Goal: Transaction & Acquisition: Purchase product/service

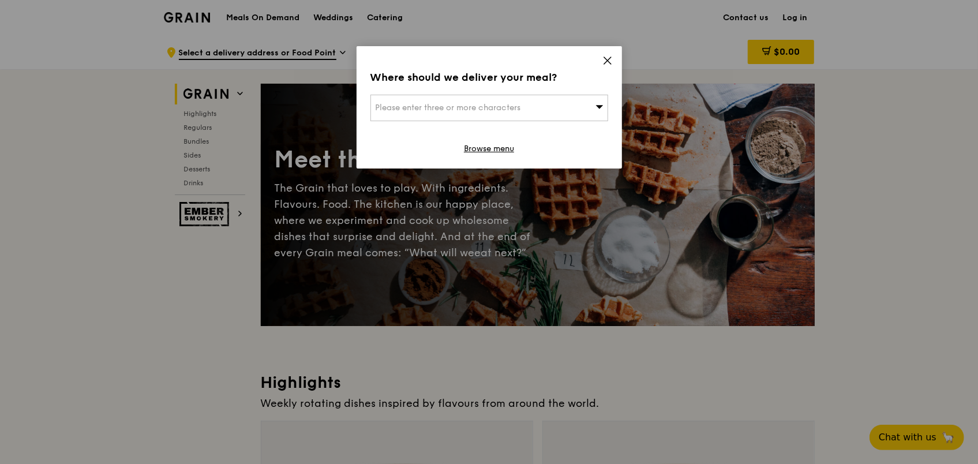
click at [612, 60] on icon at bounding box center [607, 60] width 10 height 10
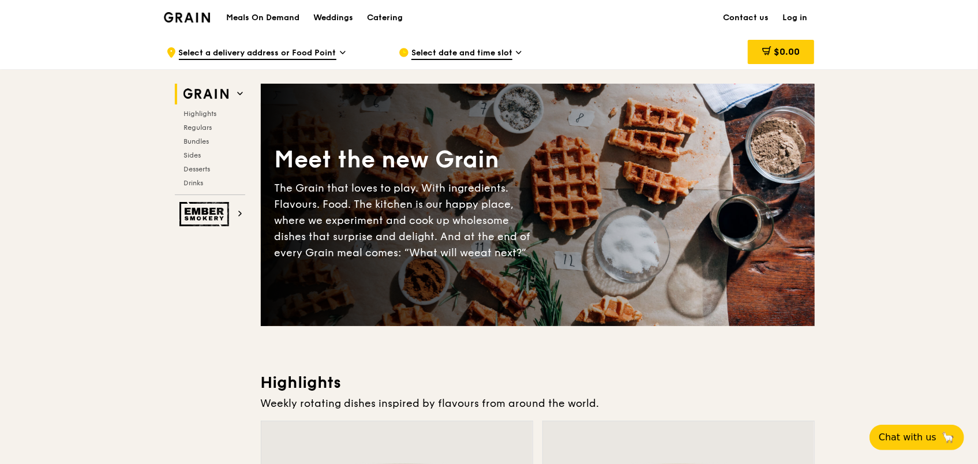
click at [299, 54] on span "Select a delivery address or Food Point" at bounding box center [257, 53] width 157 height 13
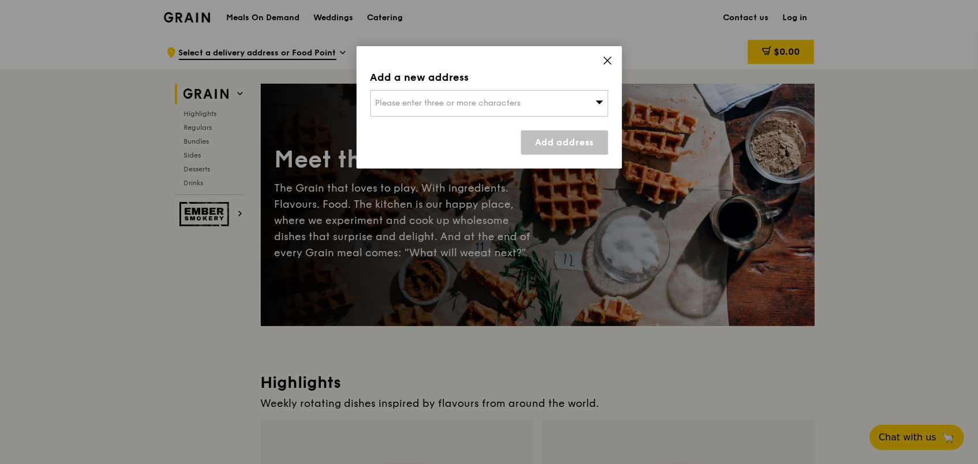
click at [609, 62] on icon at bounding box center [607, 60] width 10 height 10
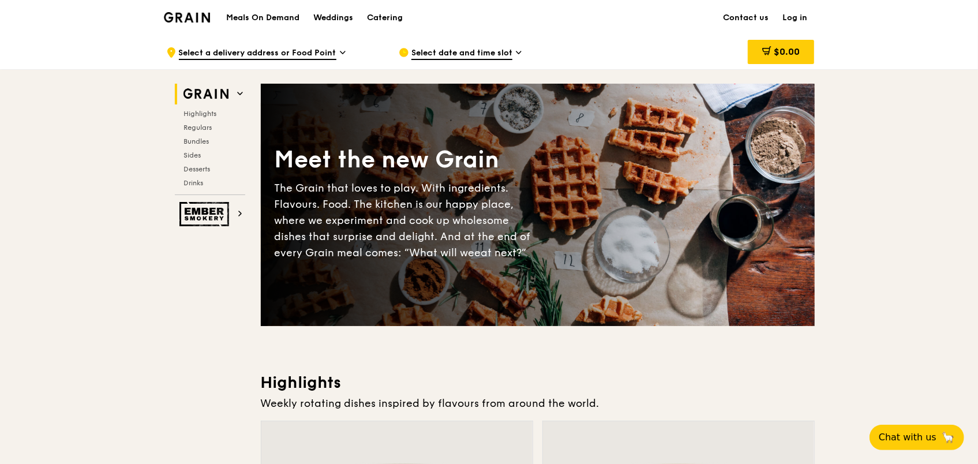
click at [289, 51] on span "Select a delivery address or Food Point" at bounding box center [257, 53] width 157 height 13
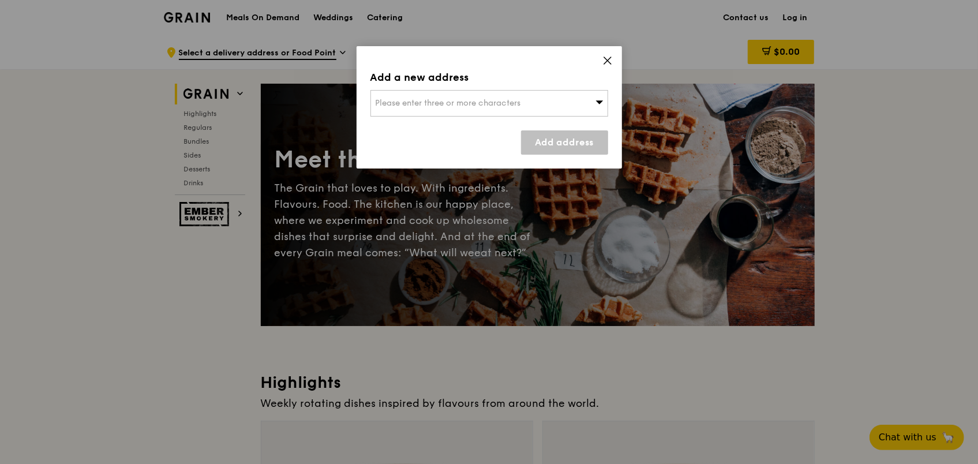
click at [423, 99] on span "Please enter three or more characters" at bounding box center [448, 103] width 145 height 10
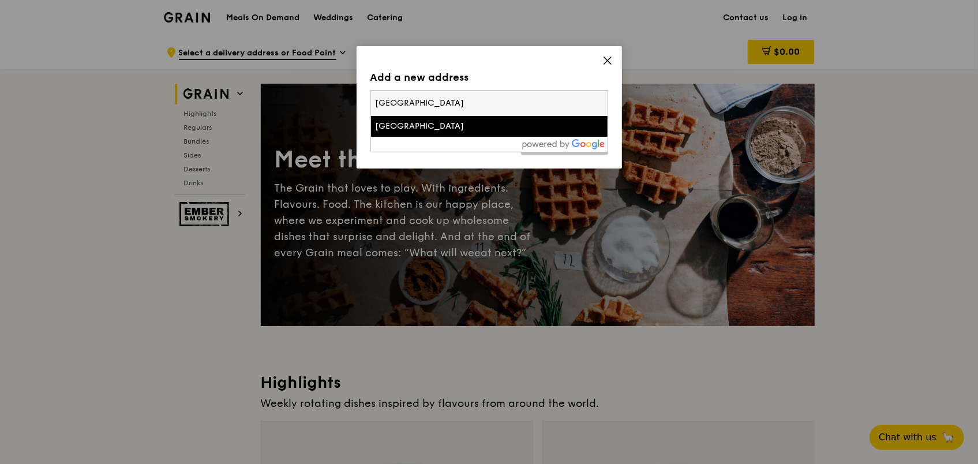
type input "singapore land tower"
click at [468, 134] on li "Singapore Land Tower" at bounding box center [489, 126] width 237 height 21
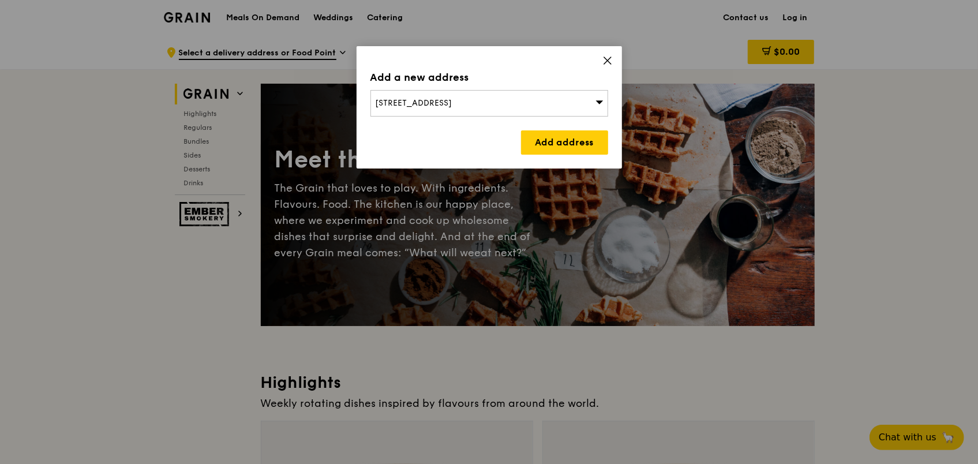
click at [554, 154] on div "Add a new address 50 Raffles Place, Singapore 048623 Add address" at bounding box center [489, 107] width 265 height 122
click at [557, 148] on link "Add address" at bounding box center [564, 142] width 87 height 24
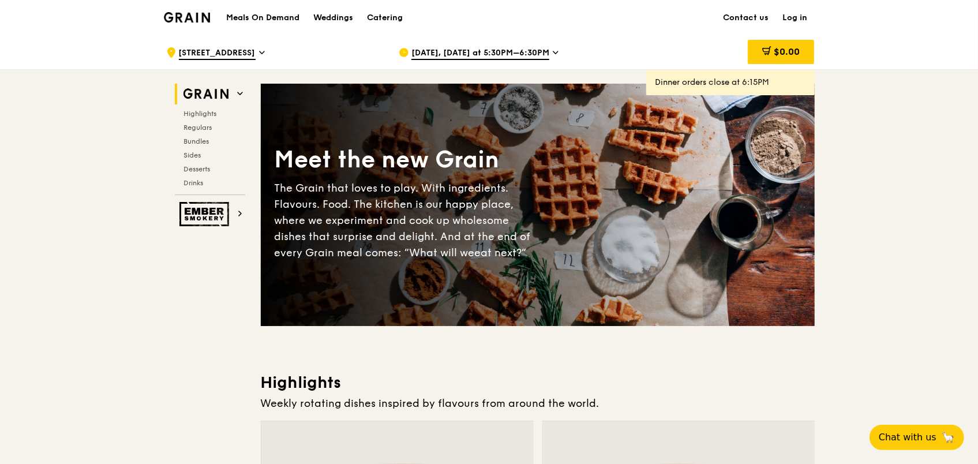
click at [433, 51] on span "Aug 26, Today at 5:30PM–6:30PM" at bounding box center [480, 53] width 138 height 13
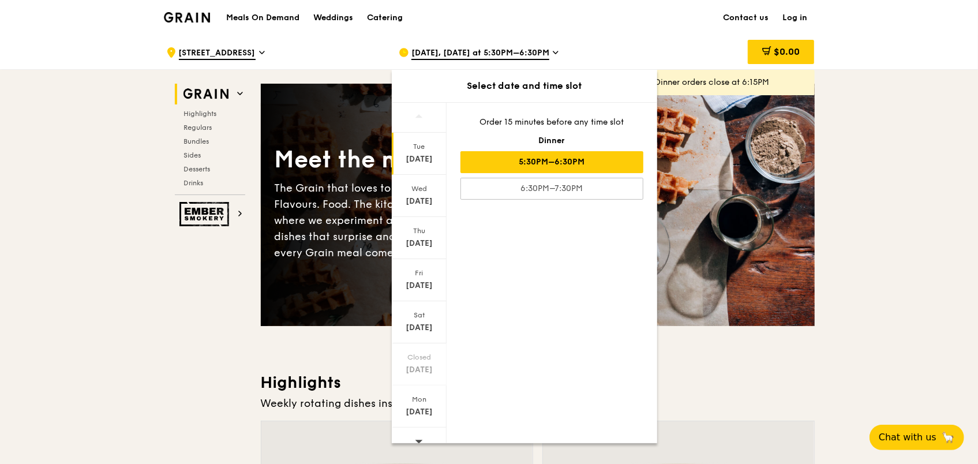
click at [426, 53] on span "Aug 26, Today at 5:30PM–6:30PM" at bounding box center [480, 53] width 138 height 13
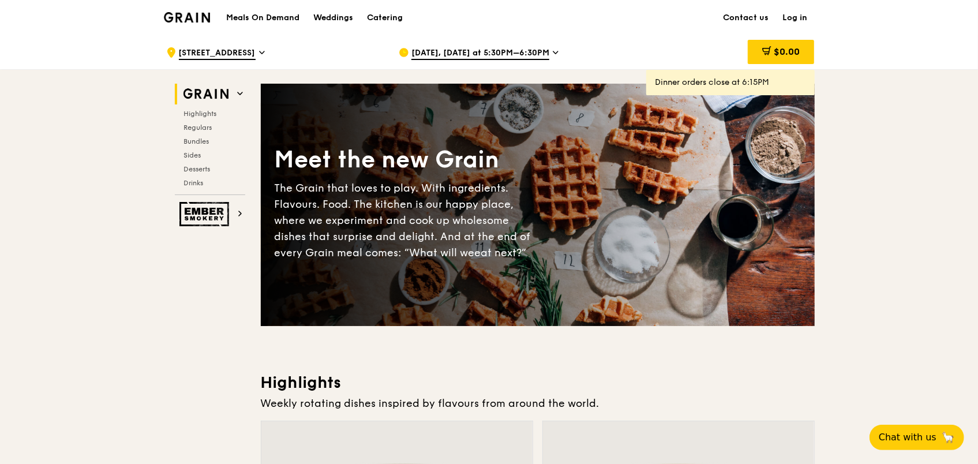
click at [403, 54] on icon at bounding box center [404, 52] width 8 height 8
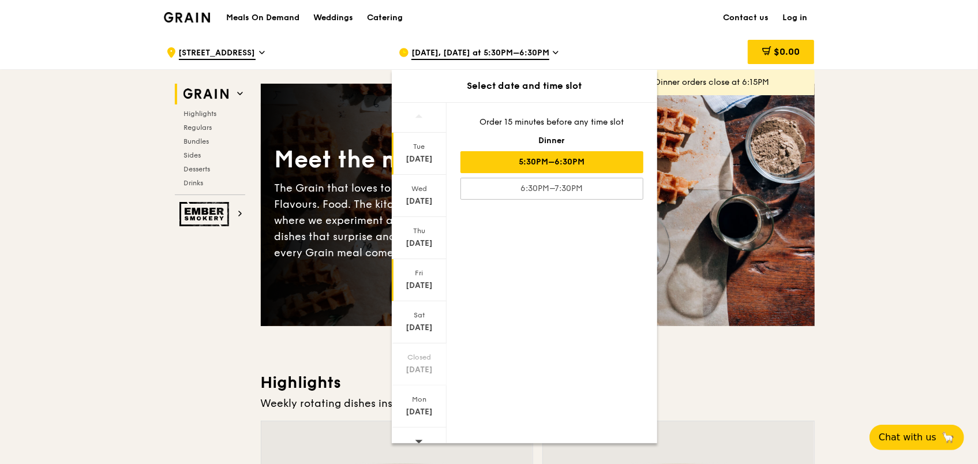
click at [435, 288] on div "Aug 29" at bounding box center [418, 286] width 51 height 12
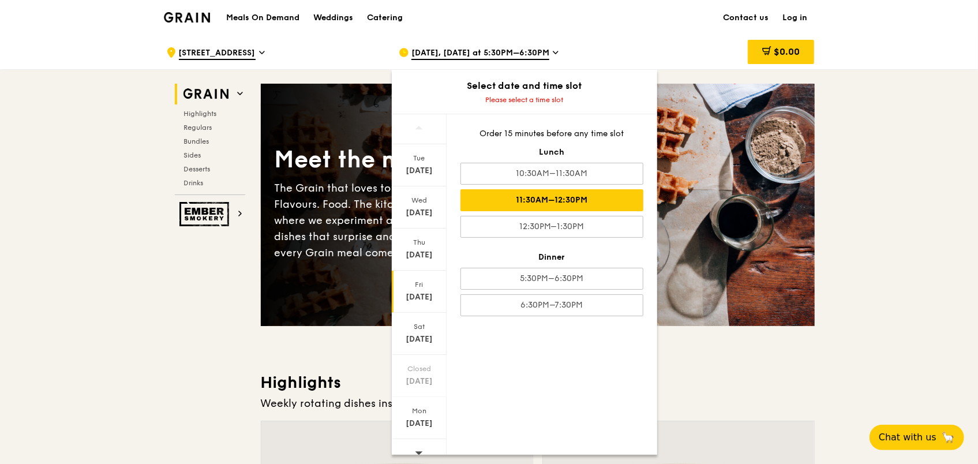
click at [498, 197] on div "11:30AM–12:30PM" at bounding box center [551, 200] width 183 height 22
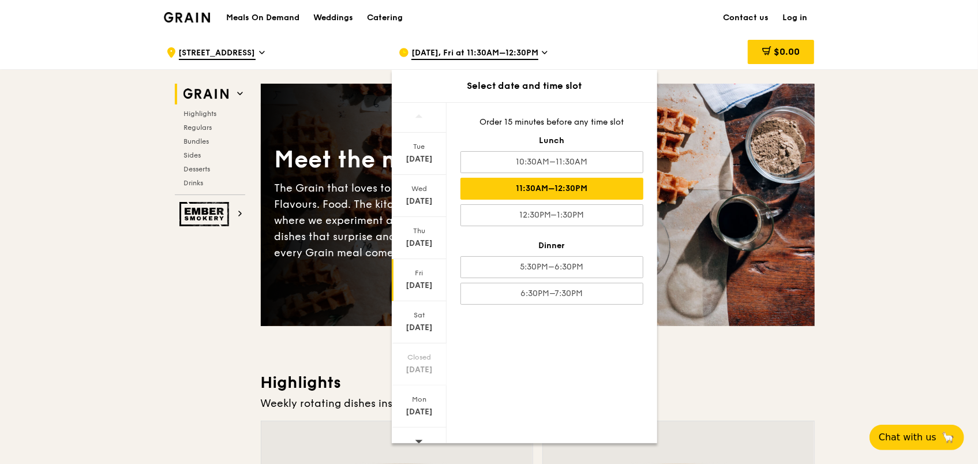
click at [497, 192] on div "11:30AM–12:30PM" at bounding box center [551, 189] width 183 height 22
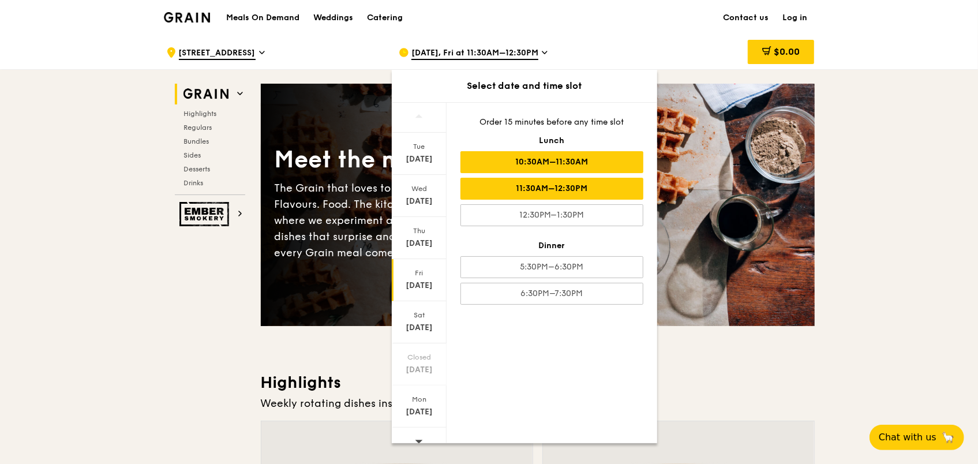
click at [541, 163] on div "10:30AM–11:30AM" at bounding box center [551, 162] width 183 height 22
click at [617, 189] on div "11:30AM–12:30PM" at bounding box center [551, 189] width 183 height 22
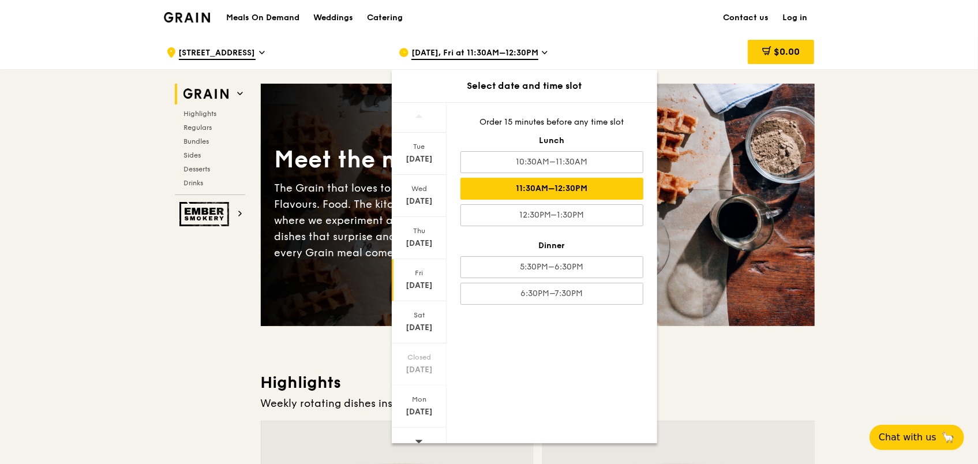
click at [440, 281] on div "Aug 29" at bounding box center [418, 286] width 51 height 12
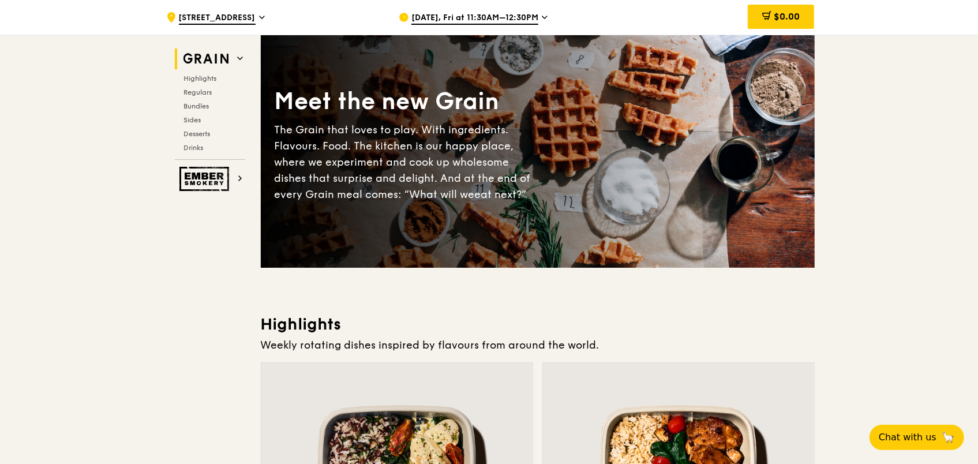
scroll to position [288, 0]
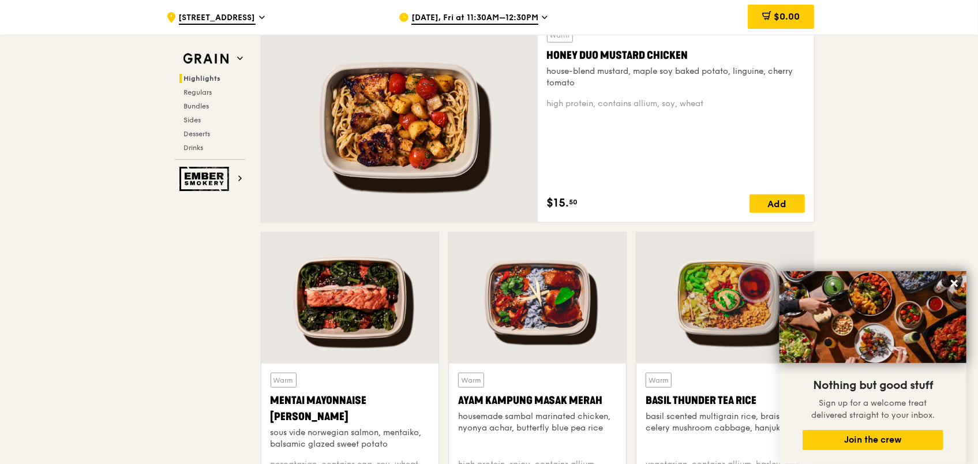
scroll to position [750, 0]
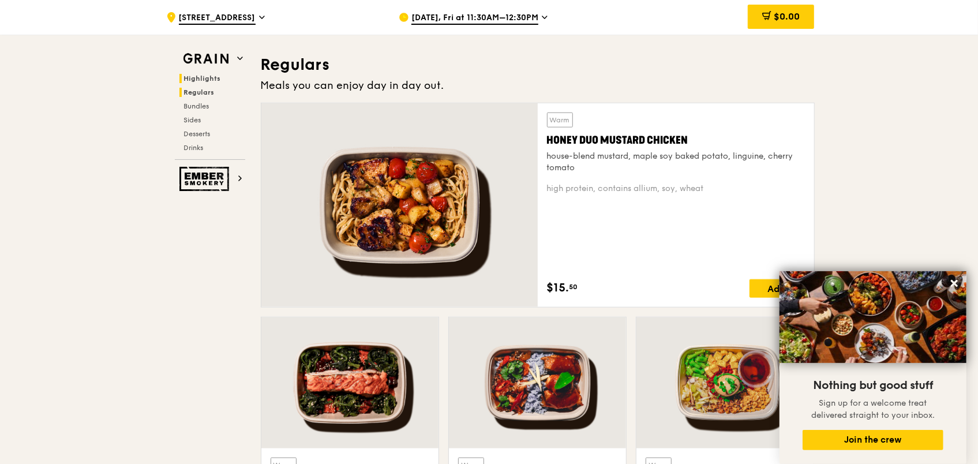
click at [210, 91] on span "Regulars" at bounding box center [199, 92] width 31 height 8
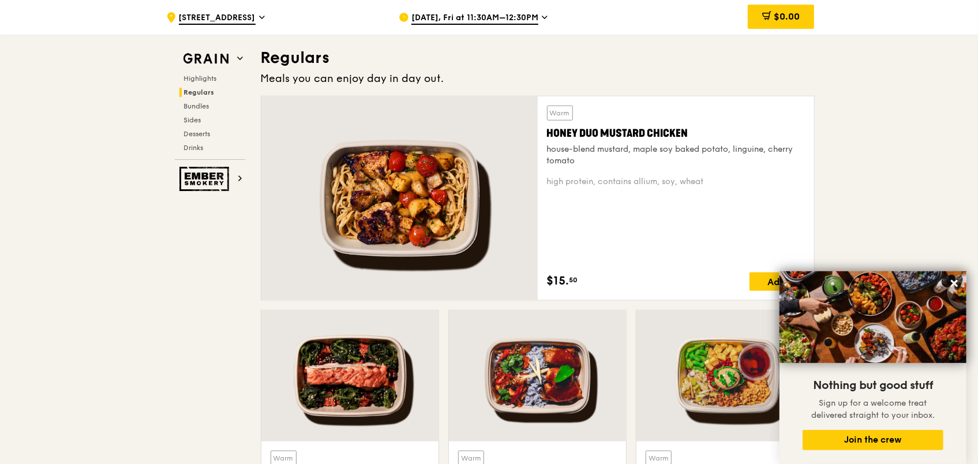
scroll to position [757, 0]
click at [211, 92] on span "Regulars" at bounding box center [199, 92] width 31 height 8
click at [954, 282] on icon at bounding box center [954, 283] width 10 height 10
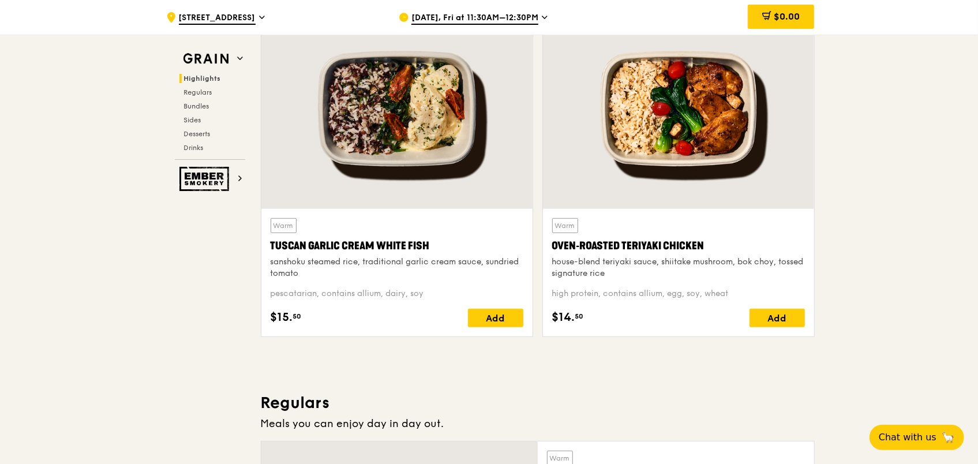
scroll to position [411, 0]
click at [793, 318] on div "Add" at bounding box center [776, 318] width 55 height 18
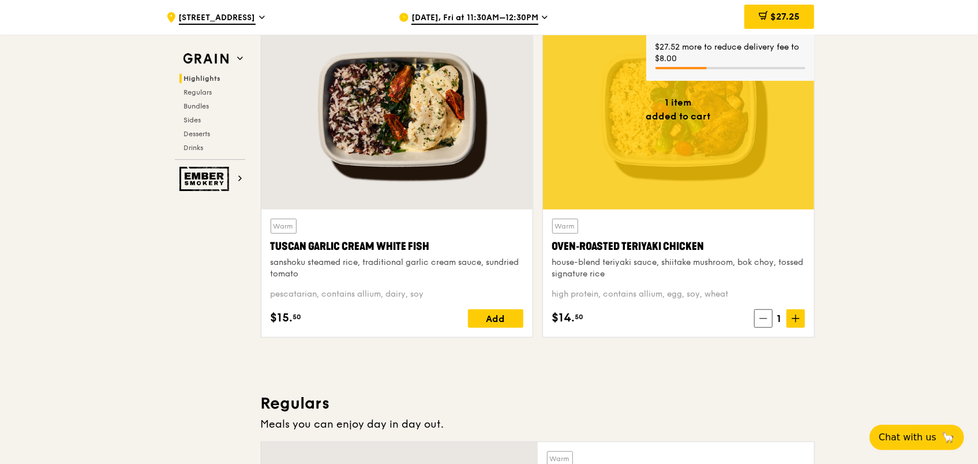
click at [800, 318] on span at bounding box center [795, 318] width 18 height 18
click at [766, 320] on span at bounding box center [761, 318] width 18 height 18
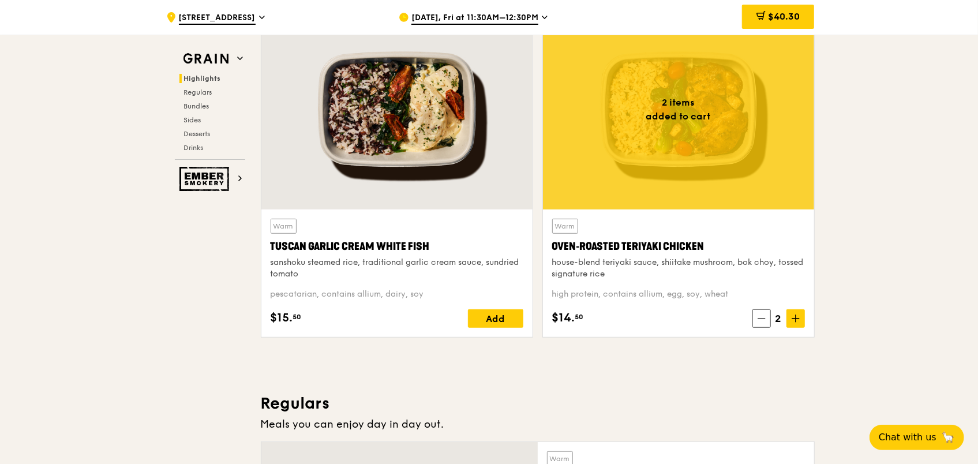
click at [783, 20] on span "$40.30" at bounding box center [784, 16] width 32 height 11
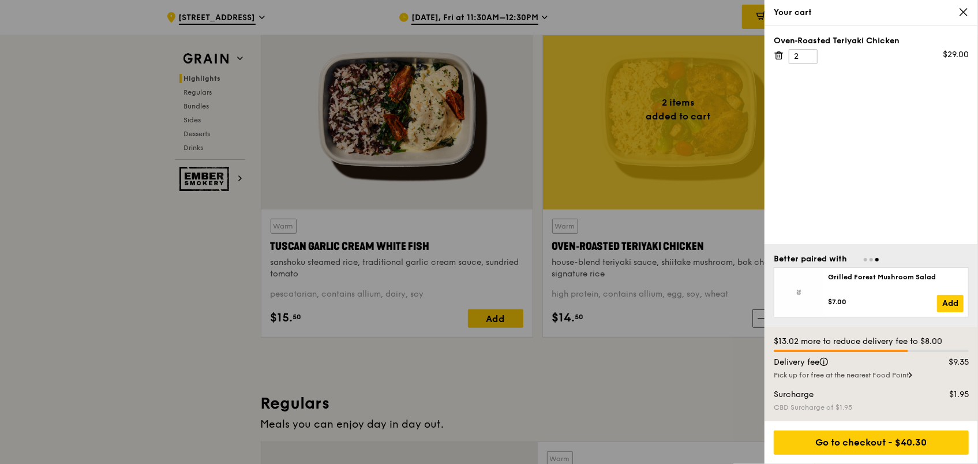
click at [646, 392] on div at bounding box center [489, 232] width 978 height 464
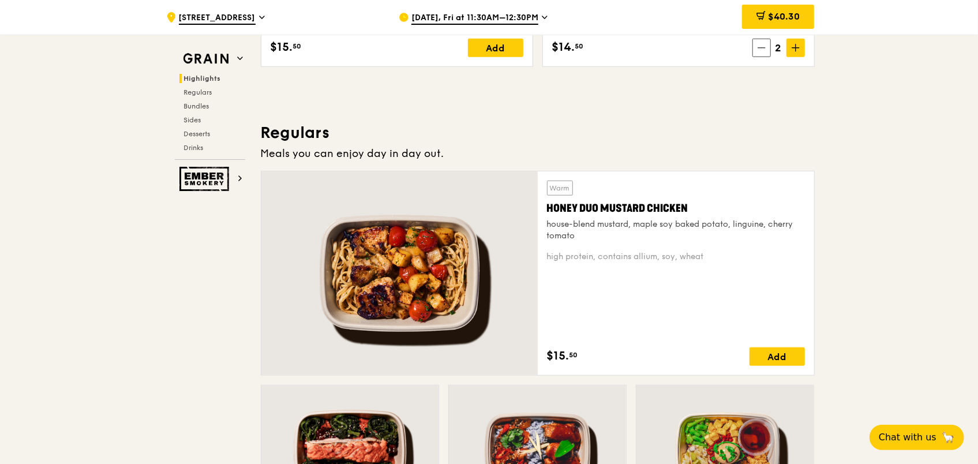
scroll to position [700, 0]
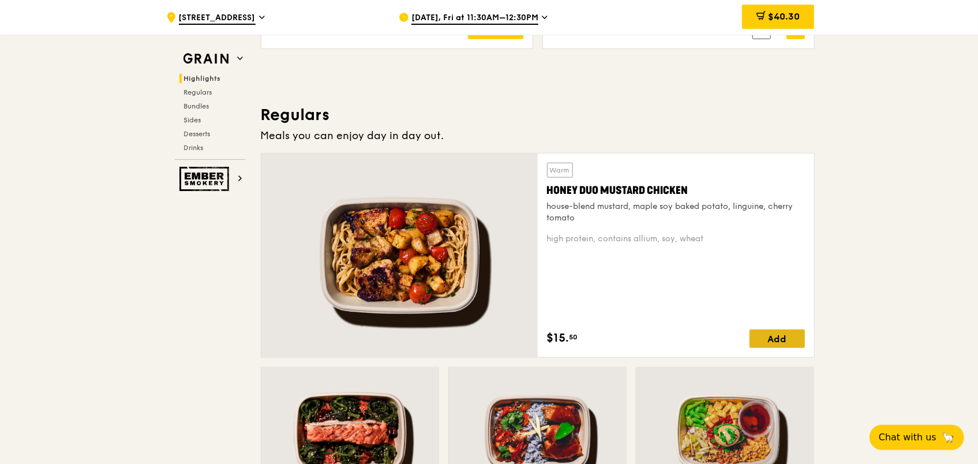
click at [757, 339] on div "Add" at bounding box center [776, 338] width 55 height 18
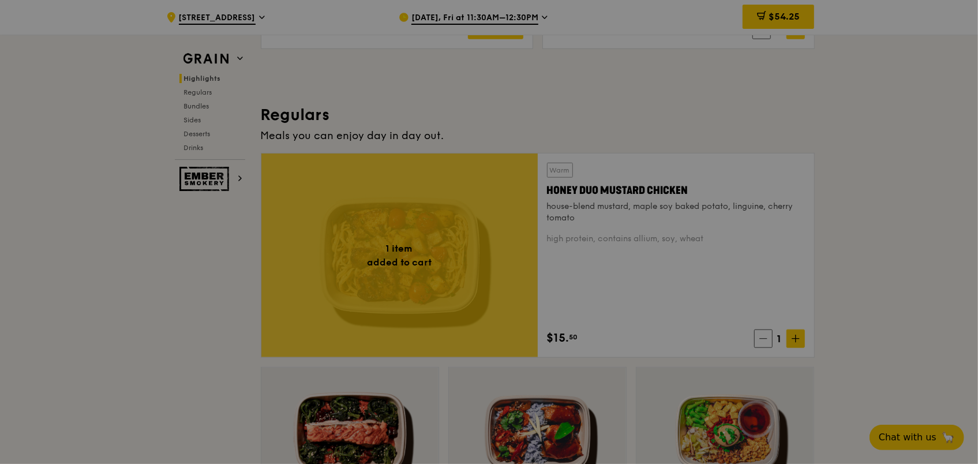
click at [794, 338] on div at bounding box center [489, 232] width 978 height 464
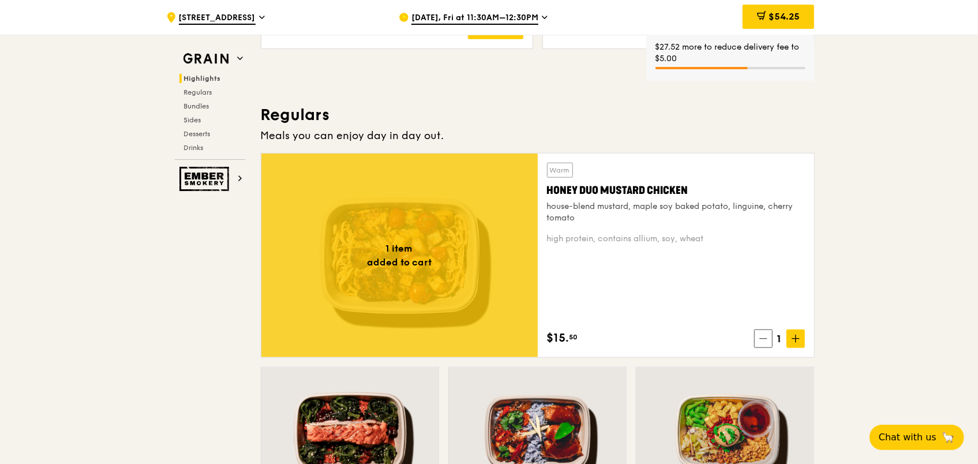
click at [794, 338] on icon at bounding box center [795, 339] width 8 height 8
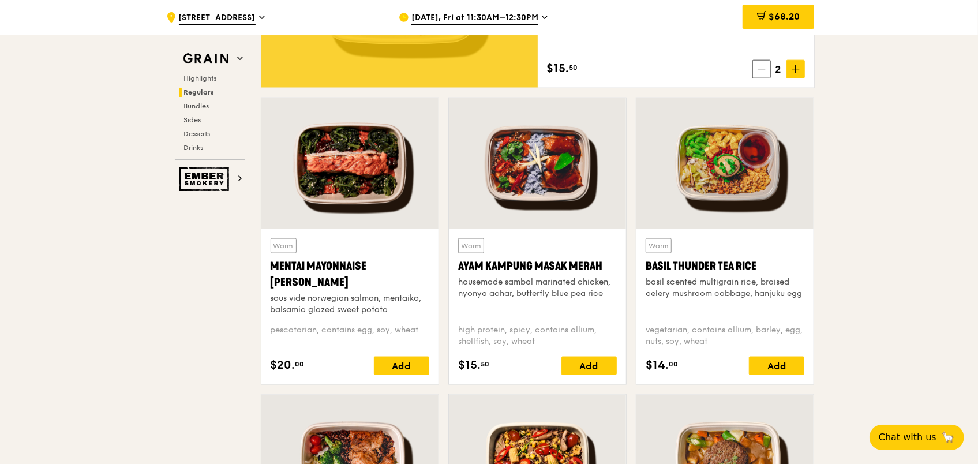
scroll to position [1046, 0]
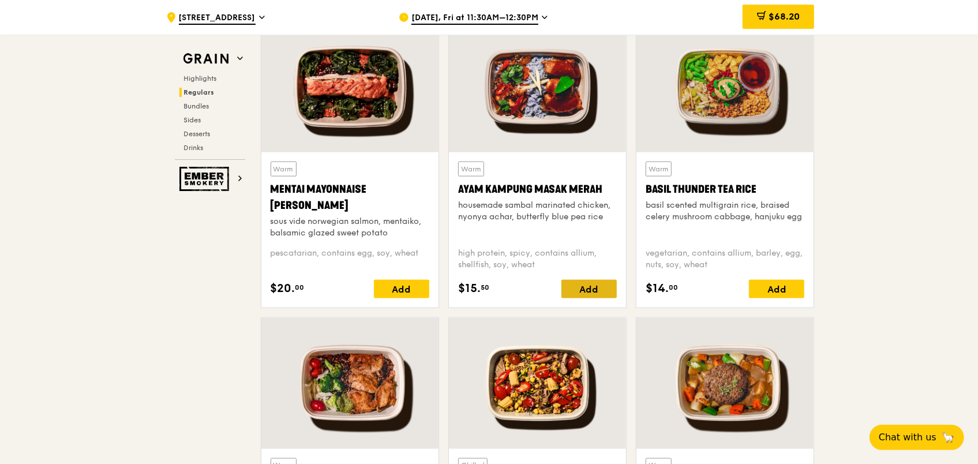
click at [591, 291] on div "Add" at bounding box center [588, 289] width 55 height 18
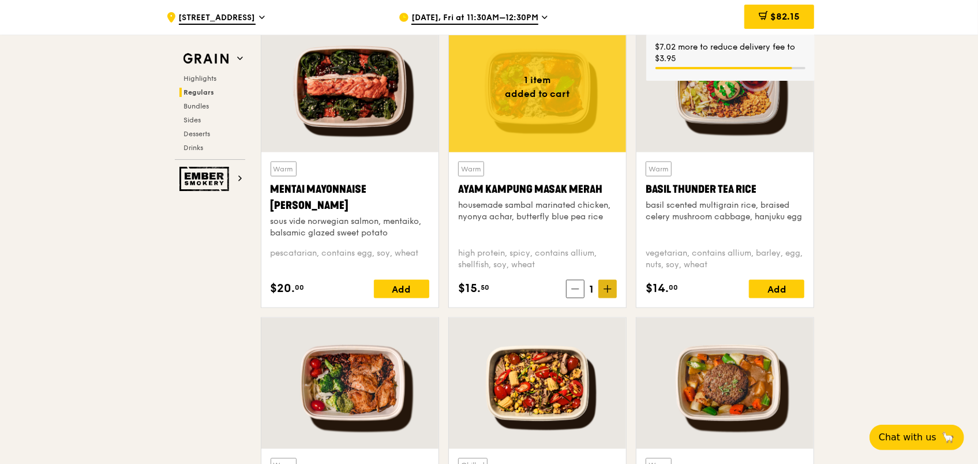
click at [610, 285] on icon at bounding box center [607, 289] width 8 height 8
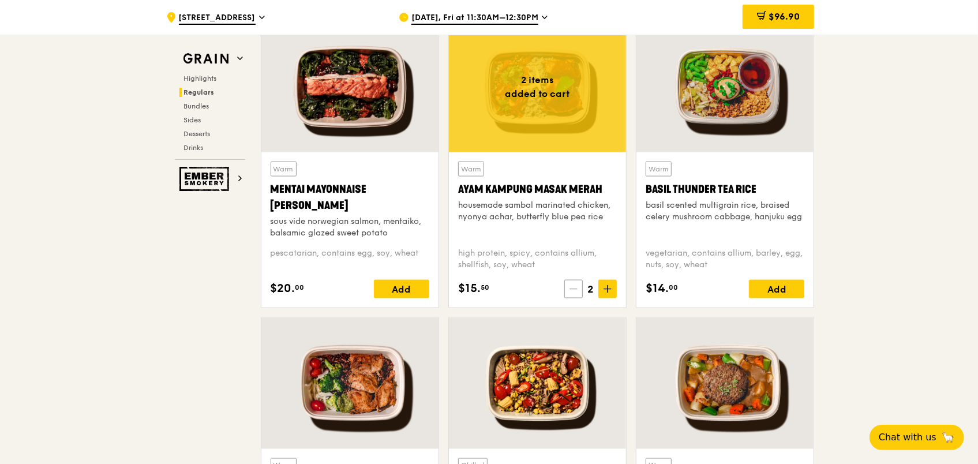
click at [575, 287] on icon at bounding box center [573, 289] width 8 height 8
click at [575, 287] on icon at bounding box center [575, 289] width 8 height 8
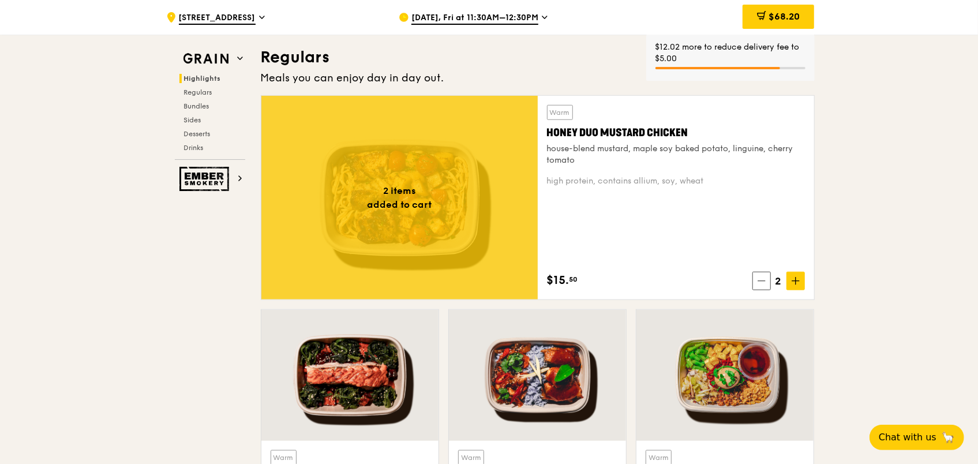
scroll to position [527, 0]
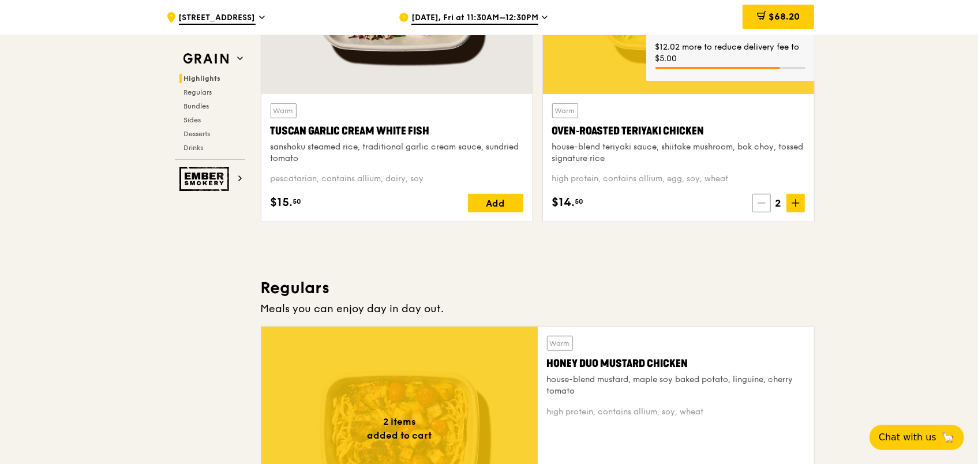
click at [760, 197] on span at bounding box center [761, 203] width 18 height 18
click at [760, 197] on span at bounding box center [763, 203] width 18 height 18
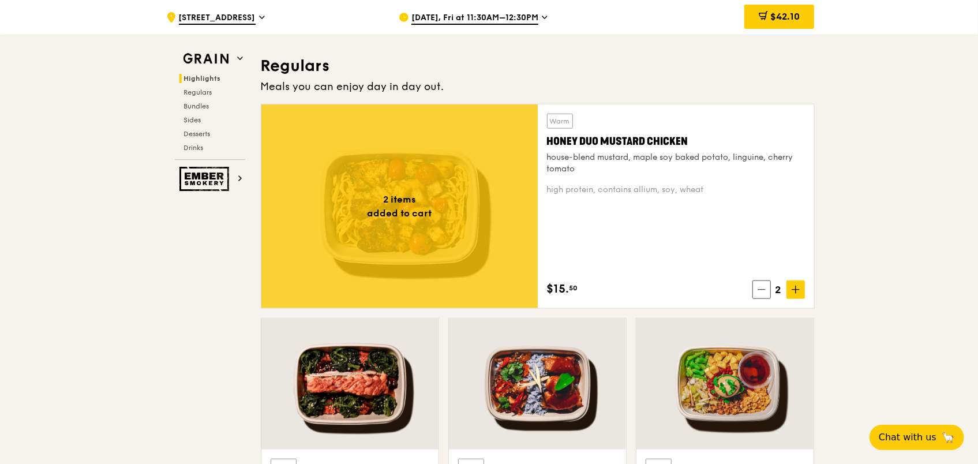
scroll to position [750, 0]
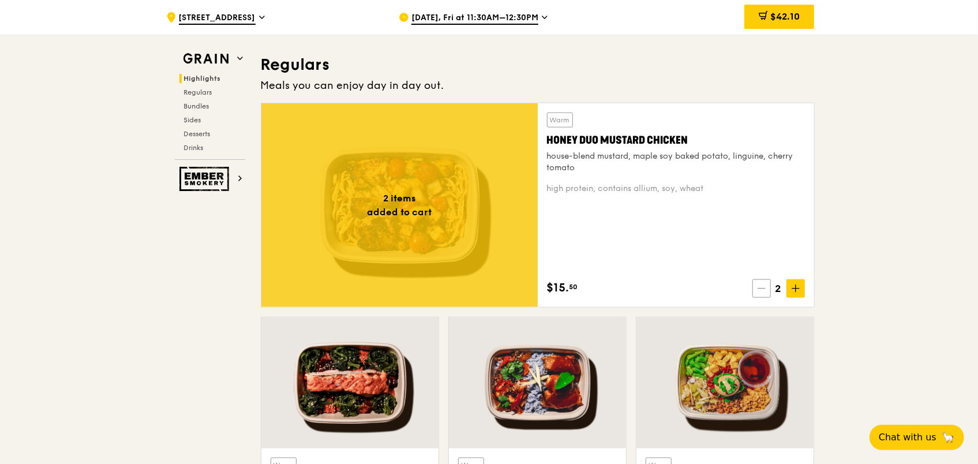
click at [770, 287] on span at bounding box center [761, 288] width 18 height 18
click at [770, 287] on span at bounding box center [763, 288] width 18 height 18
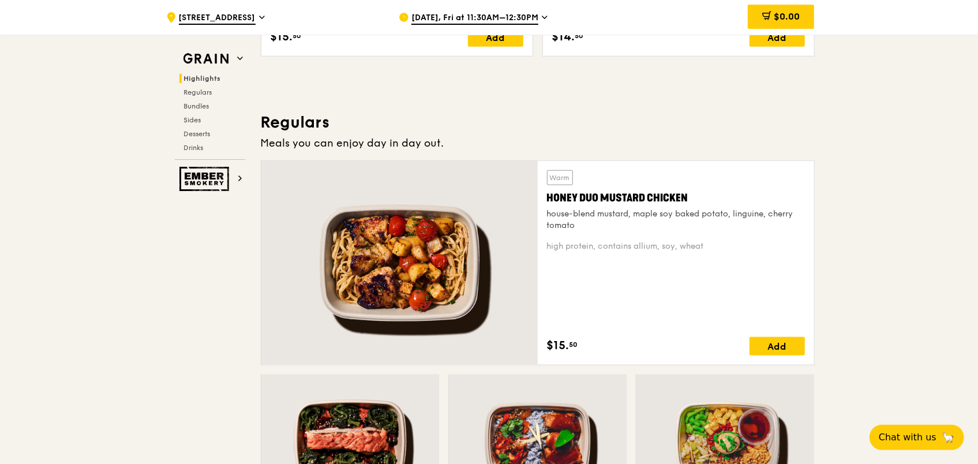
scroll to position [577, 0]
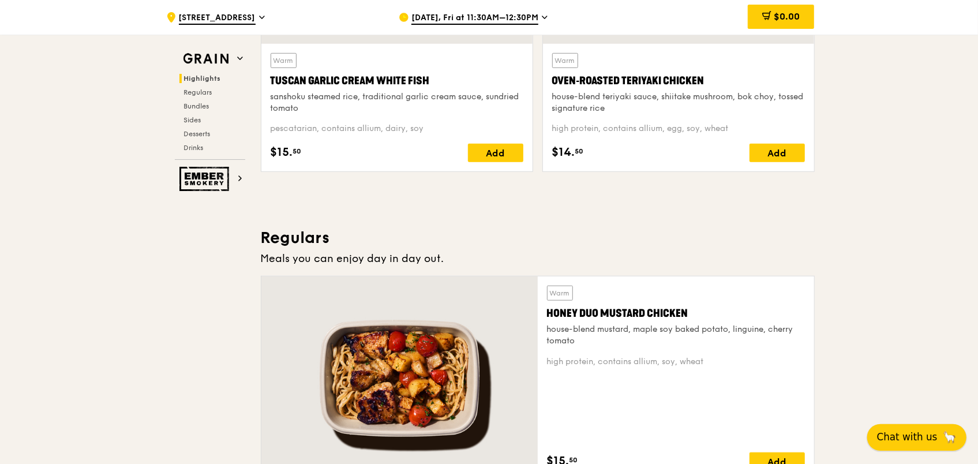
click at [905, 430] on span "Chat with us" at bounding box center [907, 437] width 61 height 14
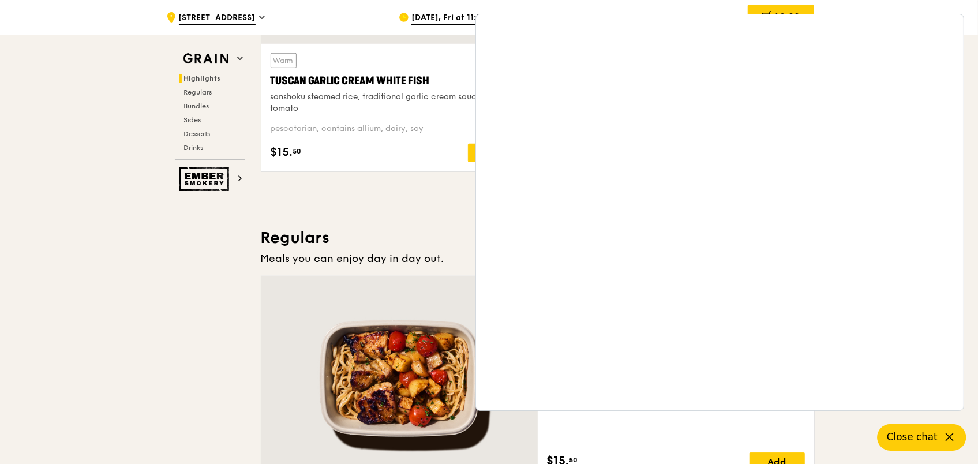
click at [360, 19] on div ".cls-1 { fill: none; stroke: #fff; stroke-linecap: round; stroke-linejoin: roun…" at bounding box center [273, 17] width 214 height 35
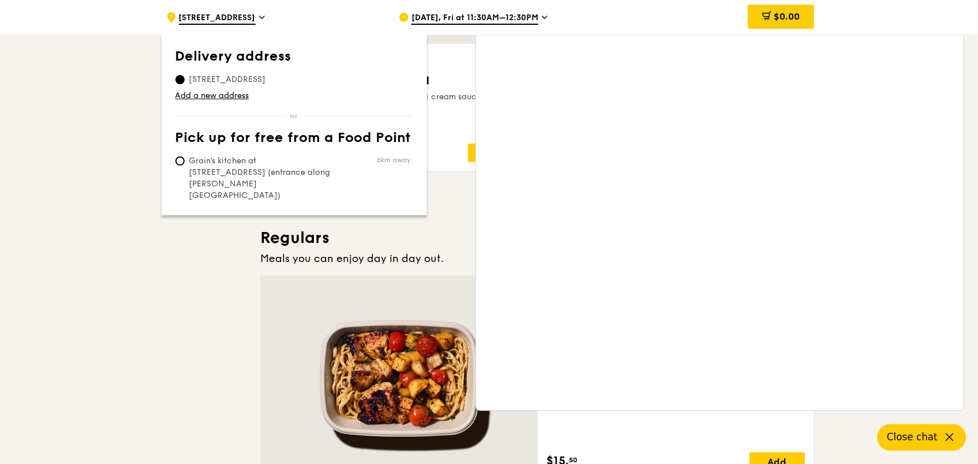
click at [676, 9] on div "$0.00" at bounding box center [722, 17] width 186 height 35
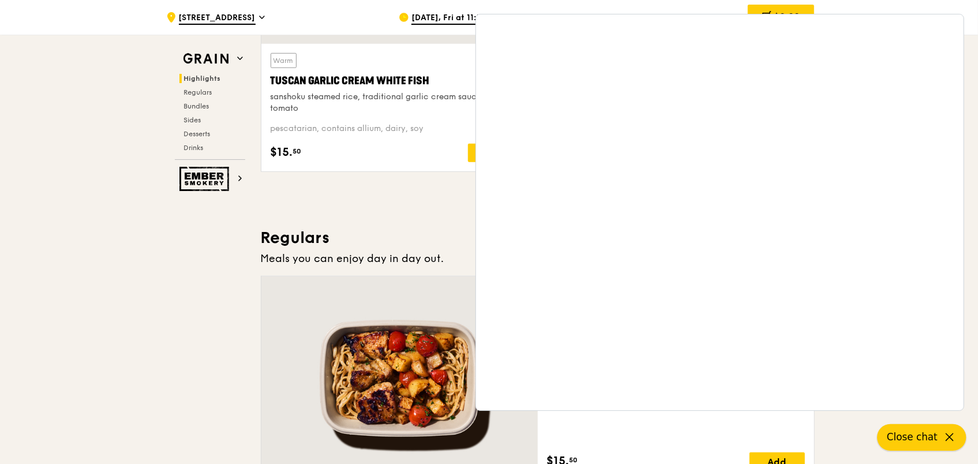
click at [928, 437] on span "Close chat" at bounding box center [912, 437] width 51 height 14
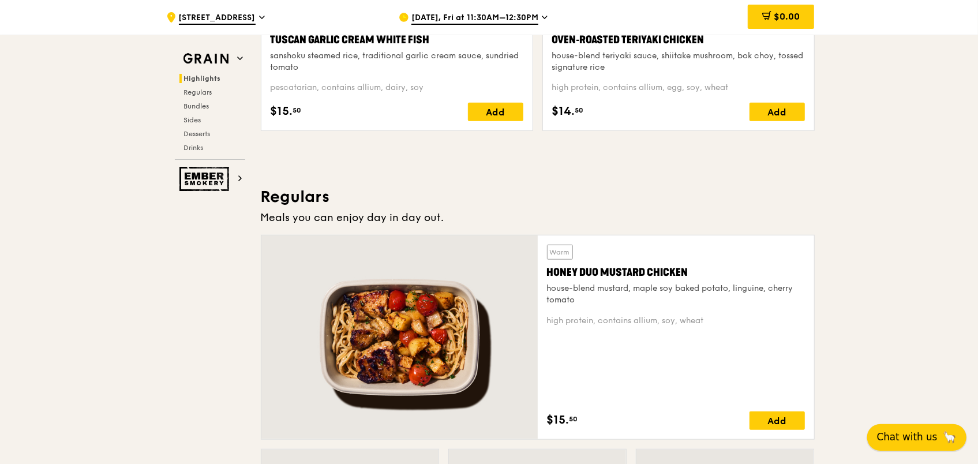
scroll to position [635, 0]
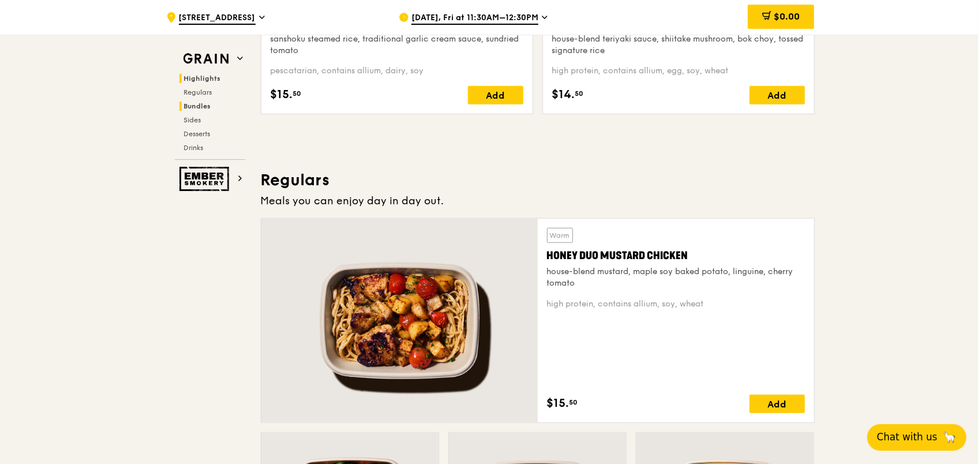
click at [206, 104] on span "Bundles" at bounding box center [197, 106] width 27 height 8
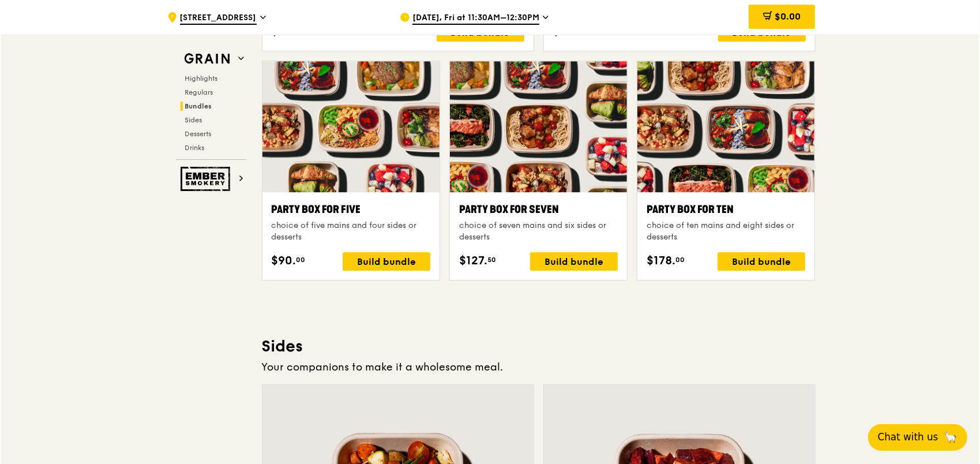
scroll to position [2293, 0]
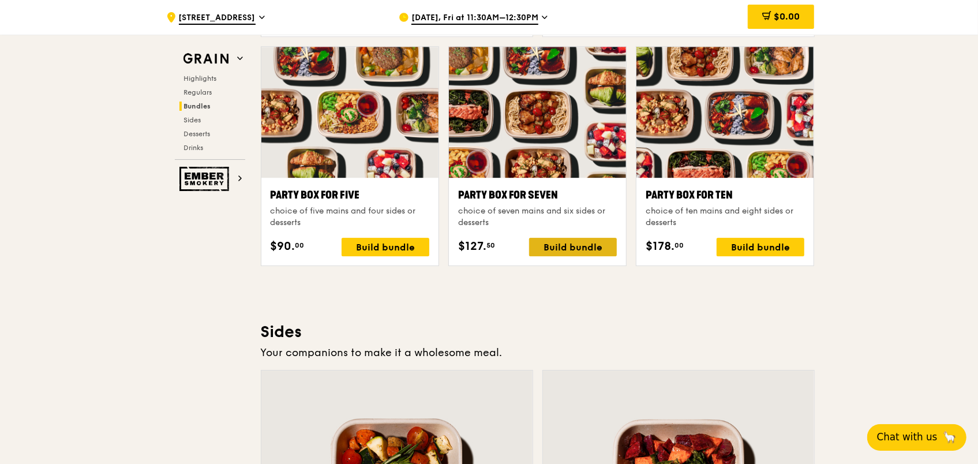
click at [552, 246] on div "Build bundle" at bounding box center [573, 247] width 88 height 18
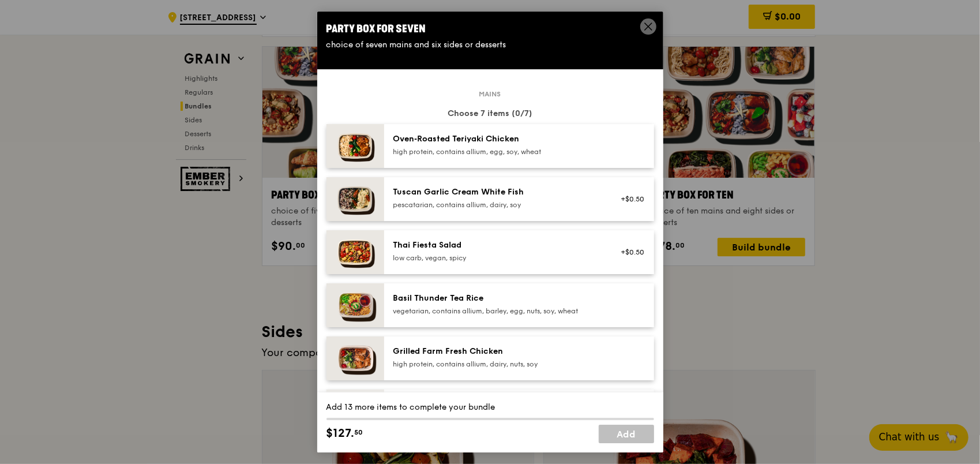
scroll to position [58, 0]
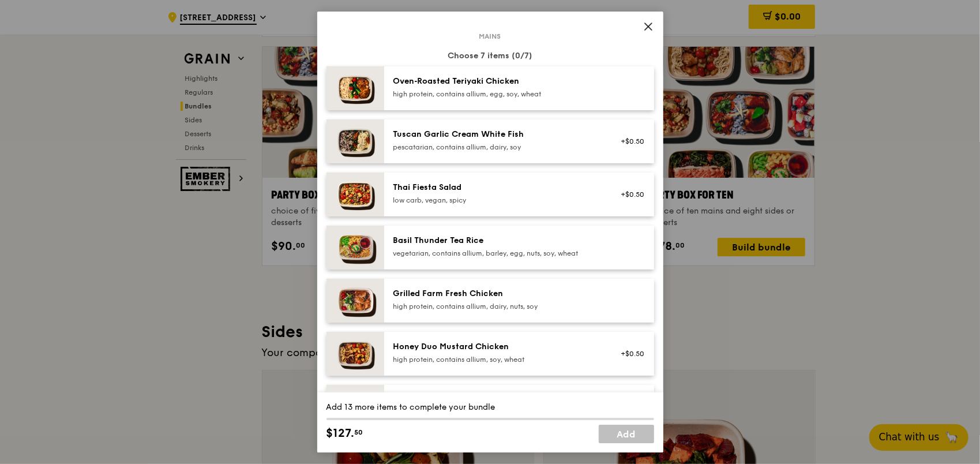
click at [354, 198] on img at bounding box center [356, 194] width 58 height 44
click at [362, 247] on img at bounding box center [356, 248] width 58 height 44
click at [360, 102] on img at bounding box center [356, 88] width 58 height 44
click at [324, 77] on div "1x" at bounding box center [326, 80] width 13 height 13
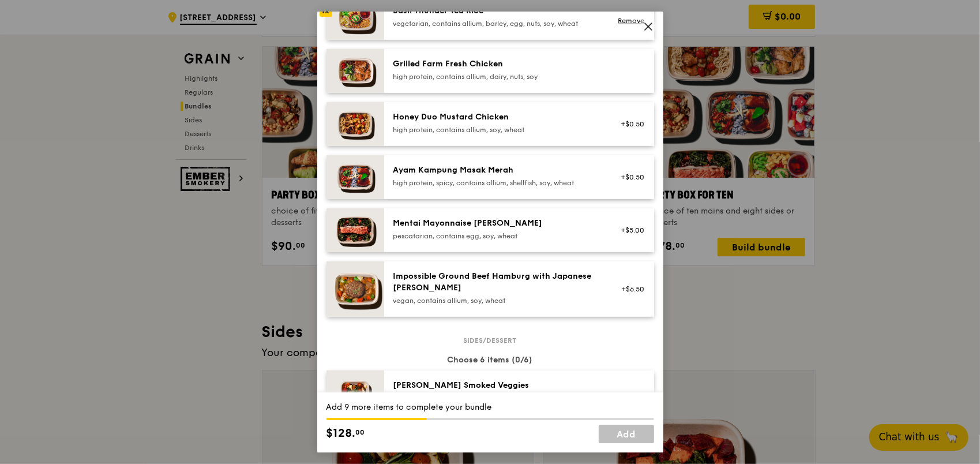
scroll to position [288, 0]
click at [328, 169] on div at bounding box center [326, 168] width 13 height 13
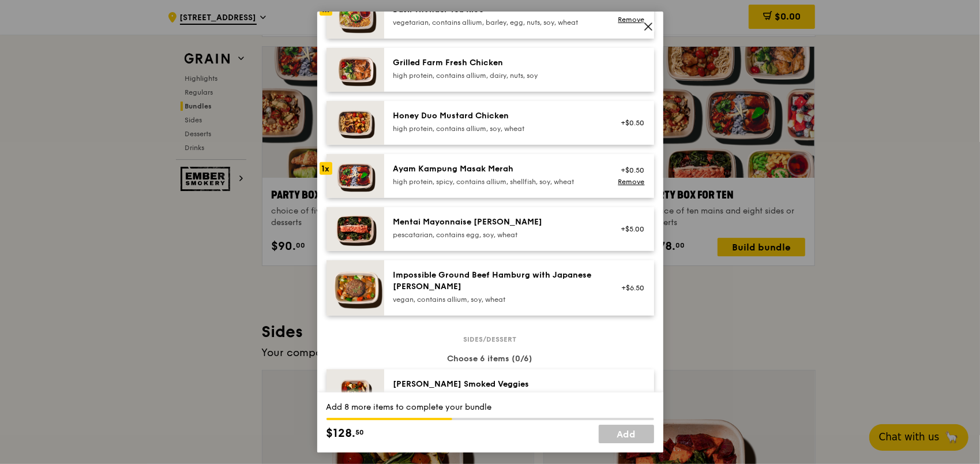
click at [328, 169] on div "1x" at bounding box center [326, 168] width 13 height 13
click at [347, 230] on img at bounding box center [356, 229] width 58 height 44
click at [325, 222] on div "1x" at bounding box center [326, 221] width 13 height 13
click at [329, 216] on div "1x" at bounding box center [326, 221] width 13 height 13
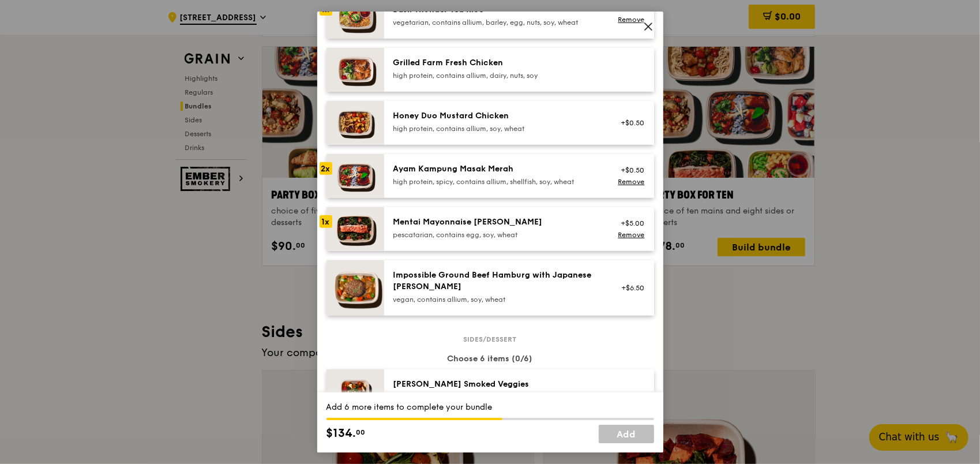
click at [325, 222] on div "1x" at bounding box center [326, 221] width 13 height 13
drag, startPoint x: 325, startPoint y: 222, endPoint x: 359, endPoint y: 223, distance: 34.1
click at [359, 223] on img at bounding box center [356, 229] width 58 height 44
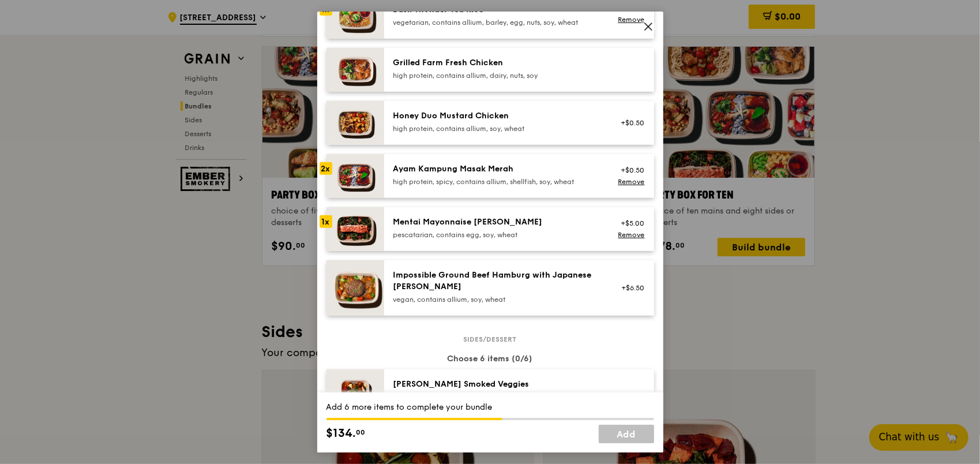
click at [353, 232] on img at bounding box center [356, 229] width 58 height 44
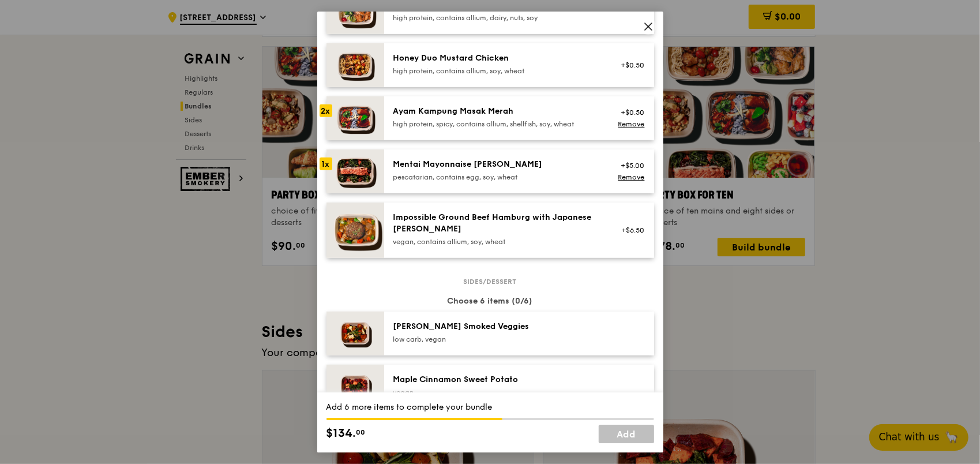
click at [421, 164] on div "Mentai Mayonnaise [PERSON_NAME]" at bounding box center [496, 165] width 207 height 12
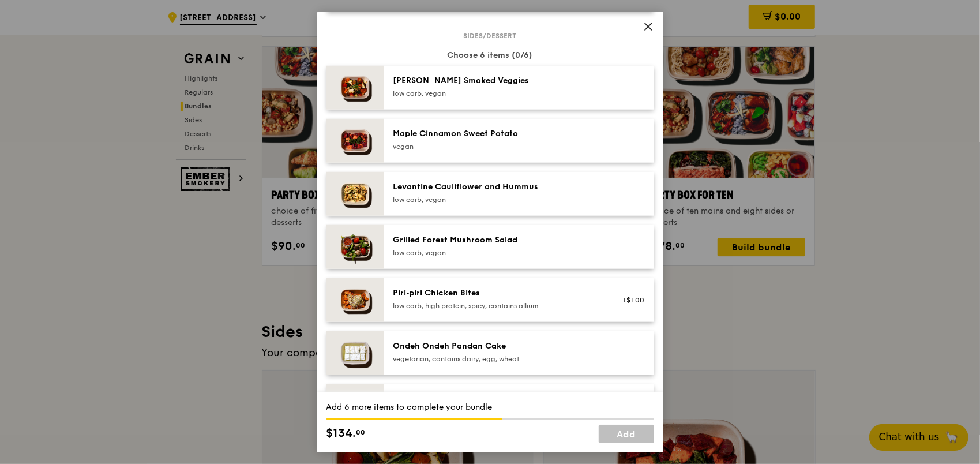
scroll to position [635, 0]
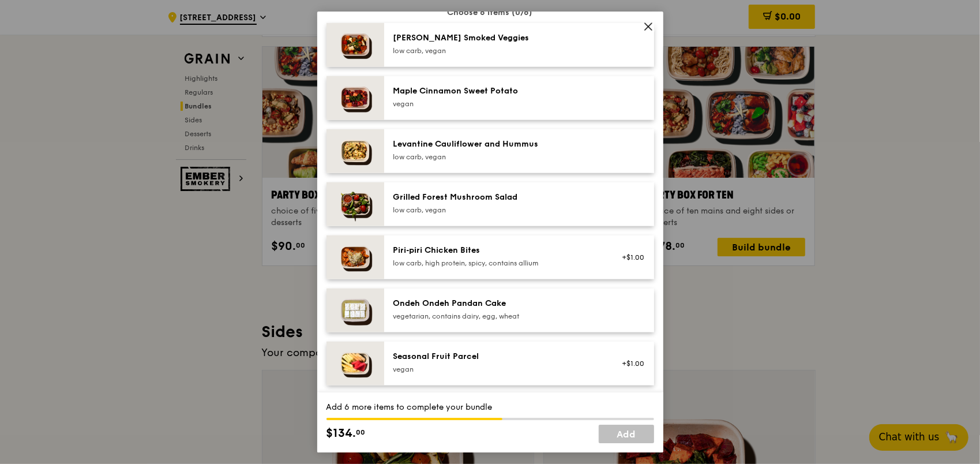
click at [366, 366] on img at bounding box center [356, 364] width 58 height 44
click at [328, 352] on div "1x" at bounding box center [326, 356] width 13 height 13
click at [327, 357] on div "2x" at bounding box center [326, 356] width 13 height 13
click at [327, 357] on div "3x" at bounding box center [326, 356] width 13 height 13
click at [327, 357] on div "4x" at bounding box center [326, 356] width 13 height 13
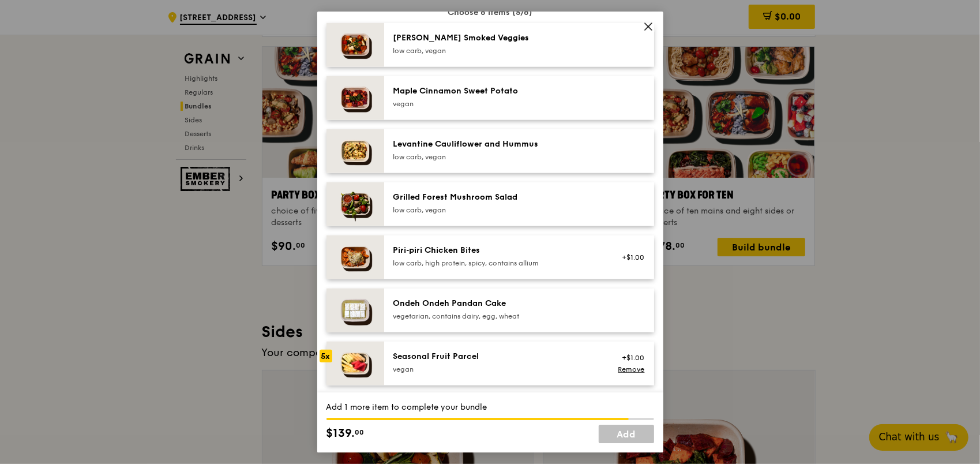
click at [328, 355] on div "5x" at bounding box center [326, 356] width 13 height 13
click at [326, 354] on div "6x" at bounding box center [326, 356] width 13 height 13
click at [328, 355] on div "6x" at bounding box center [326, 356] width 13 height 13
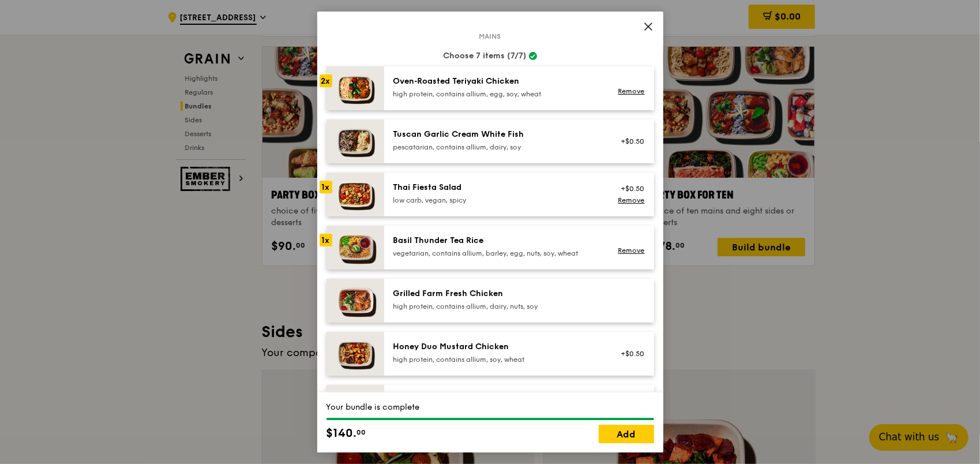
scroll to position [115, 0]
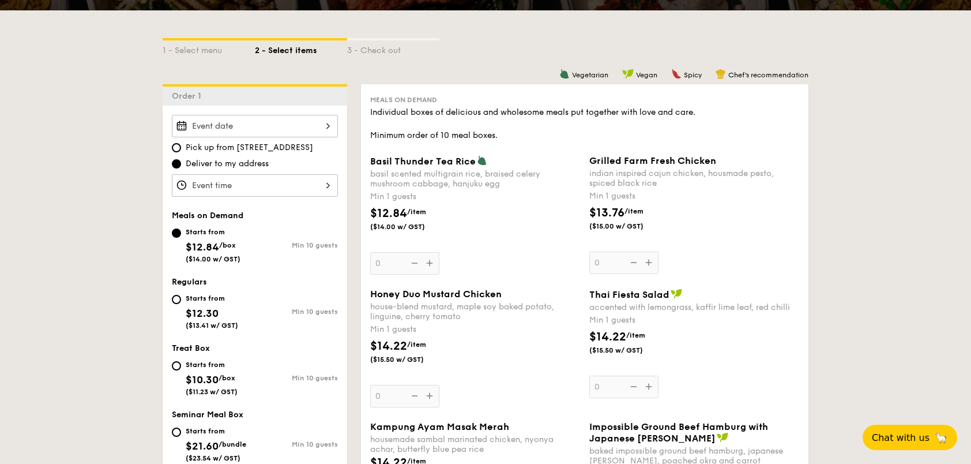
scroll to position [231, 0]
